Goal: Task Accomplishment & Management: Use online tool/utility

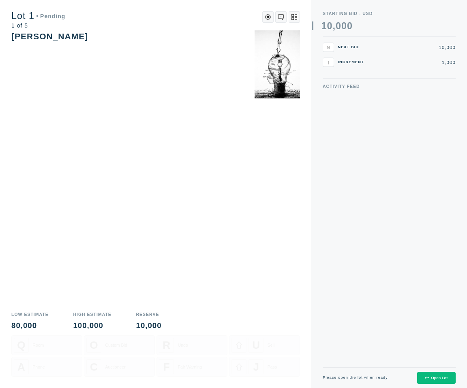
click at [438, 380] on div "Open Lot" at bounding box center [436, 378] width 23 height 4
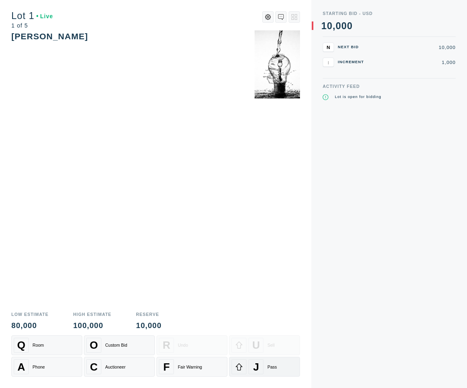
click at [261, 370] on div "J" at bounding box center [255, 366] width 15 height 15
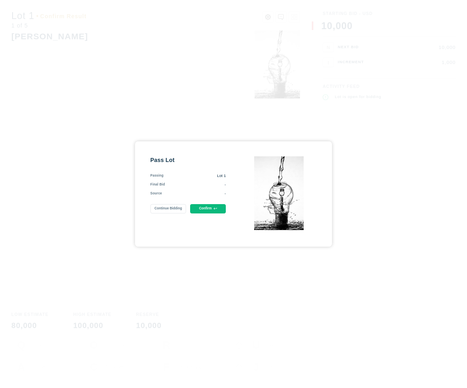
click at [207, 211] on button "Confirm" at bounding box center [208, 208] width 36 height 9
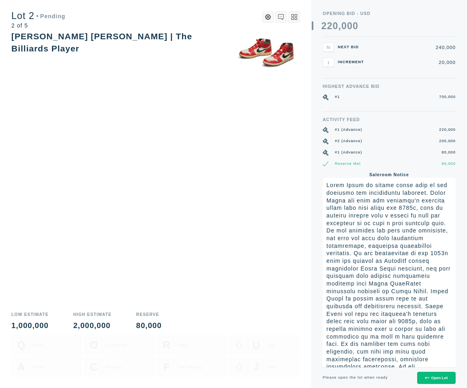
click at [447, 374] on button "Open Lot" at bounding box center [436, 378] width 38 height 13
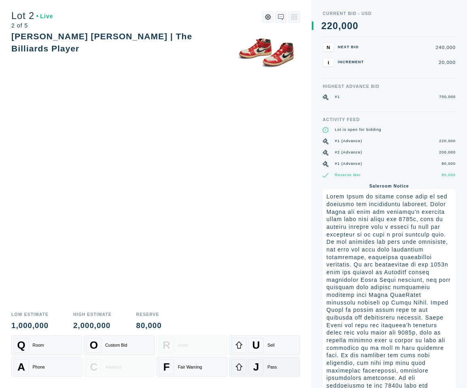
click at [268, 369] on div "Pass" at bounding box center [271, 367] width 9 height 5
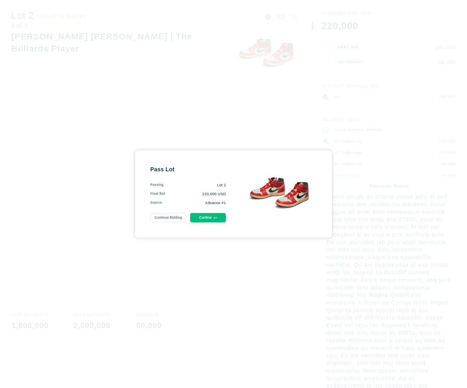
click at [211, 220] on button "Confirm" at bounding box center [208, 217] width 36 height 9
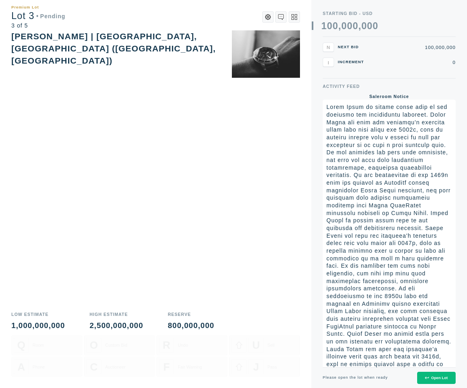
click at [420, 378] on button "Open Lot" at bounding box center [436, 378] width 38 height 13
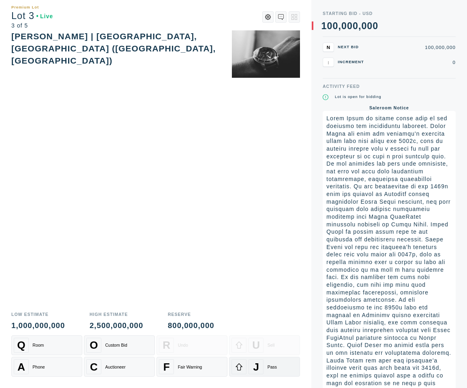
click at [242, 369] on icon at bounding box center [239, 367] width 8 height 8
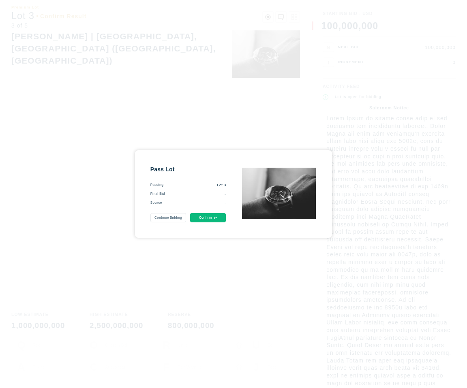
click at [205, 214] on button "Confirm" at bounding box center [208, 217] width 36 height 9
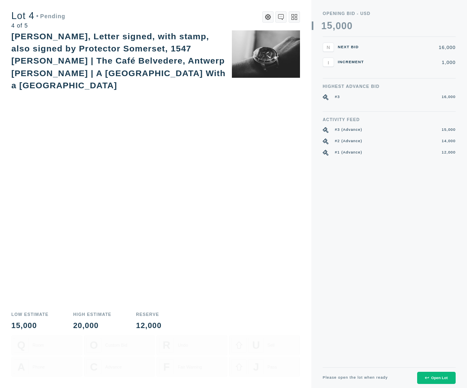
click at [431, 376] on div "Open Lot" at bounding box center [436, 378] width 23 height 4
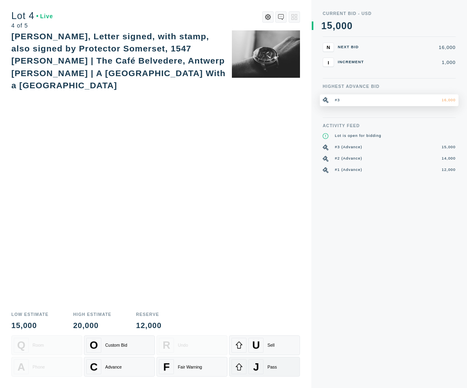
click at [269, 363] on div "J Pass" at bounding box center [264, 366] width 66 height 15
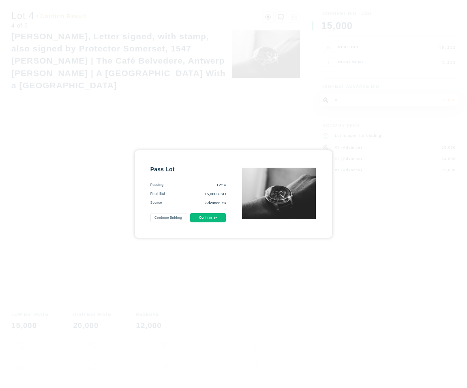
click at [212, 220] on button "Confirm" at bounding box center [208, 217] width 36 height 9
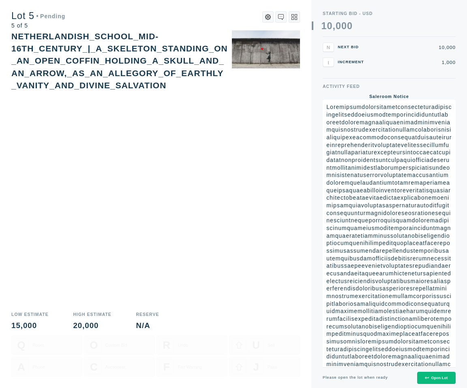
click at [430, 378] on div "Open Lot" at bounding box center [436, 378] width 23 height 4
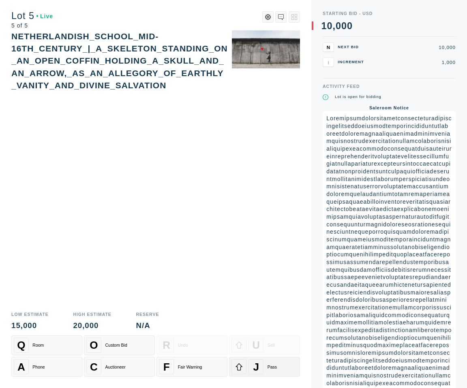
click at [267, 362] on div "J Pass" at bounding box center [264, 366] width 66 height 15
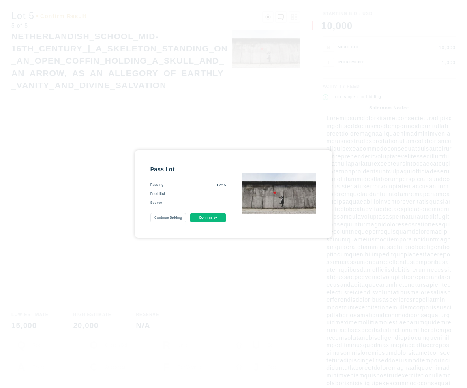
click at [210, 216] on button "Confirm" at bounding box center [208, 217] width 36 height 9
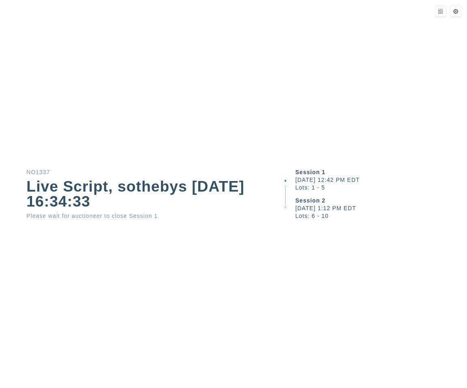
click at [297, 250] on div "Session 1 October 10, 2025 12:42 PM EDT Lots: 1 - 5 Session 2 October 10, 2025 …" at bounding box center [373, 194] width 187 height 388
